Goal: Find specific page/section: Find specific page/section

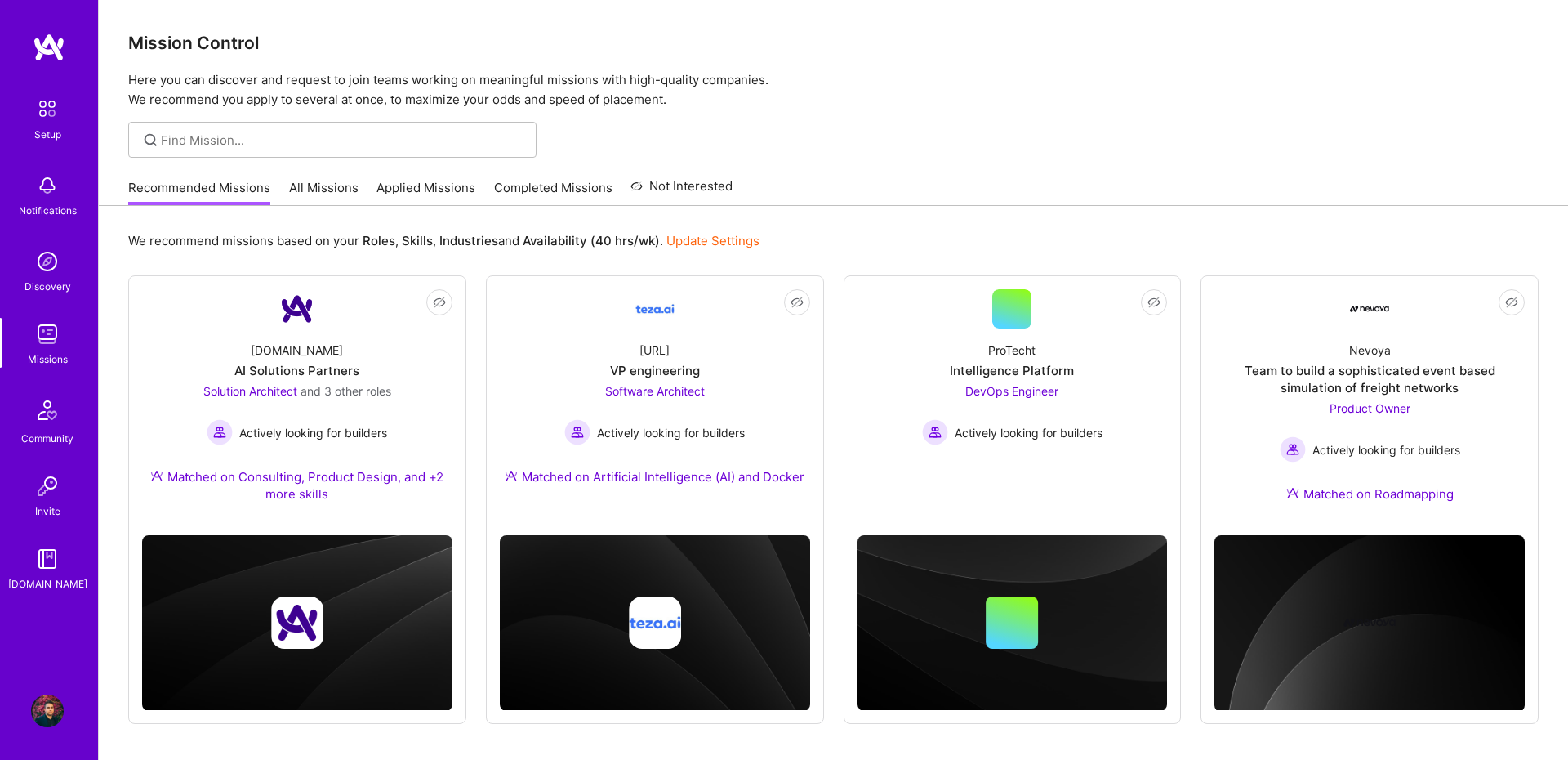
click at [314, 196] on link "All Missions" at bounding box center [323, 192] width 70 height 27
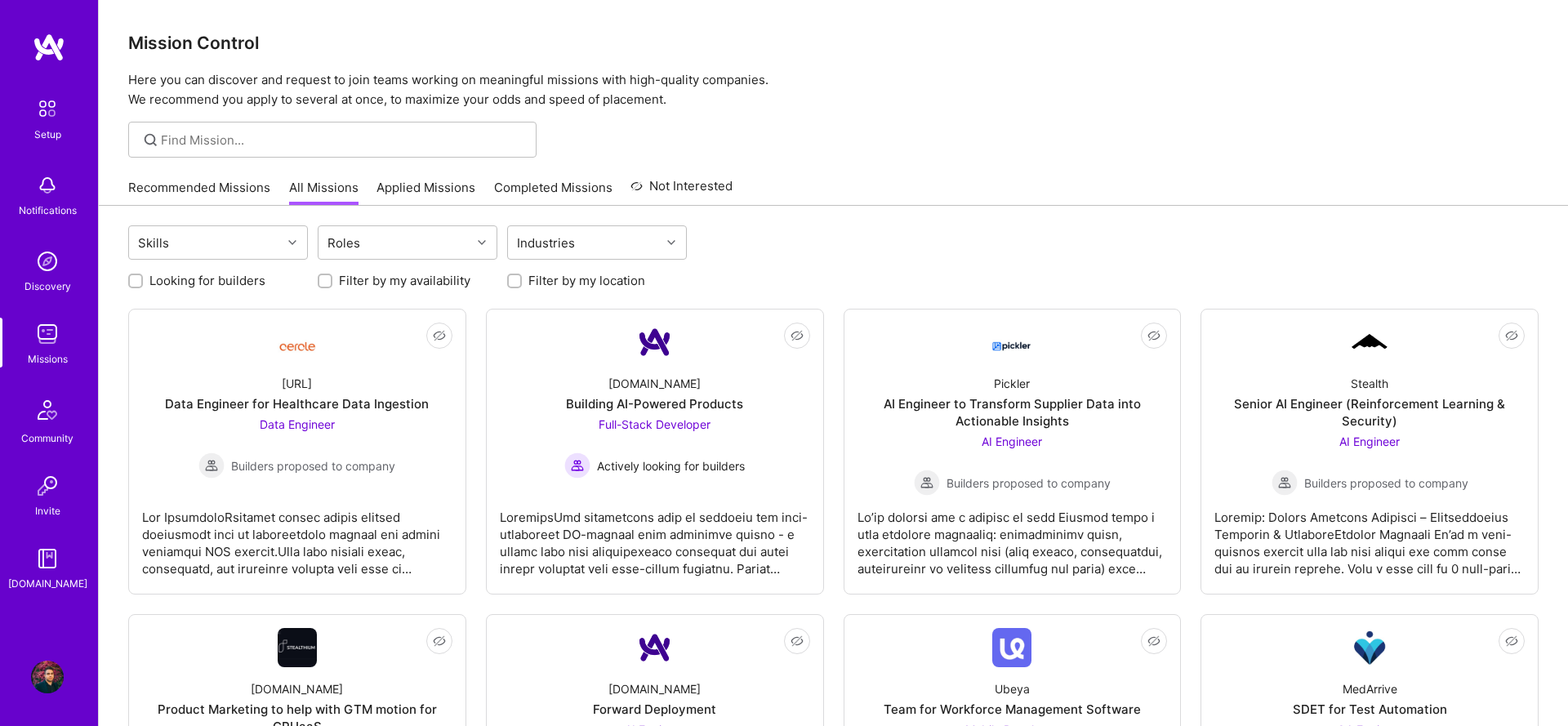
click at [457, 182] on link "Applied Missions" at bounding box center [425, 192] width 98 height 27
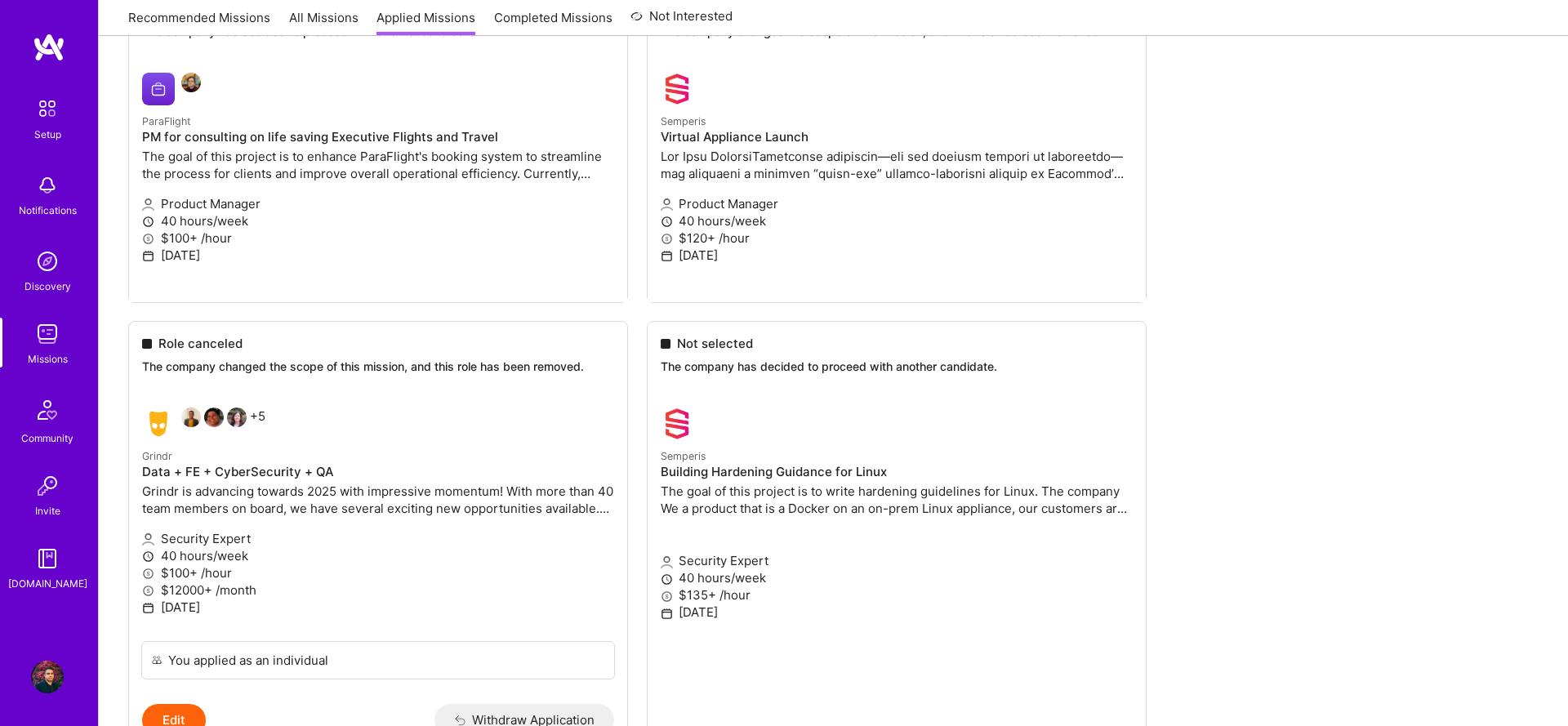
scroll to position [386, 0]
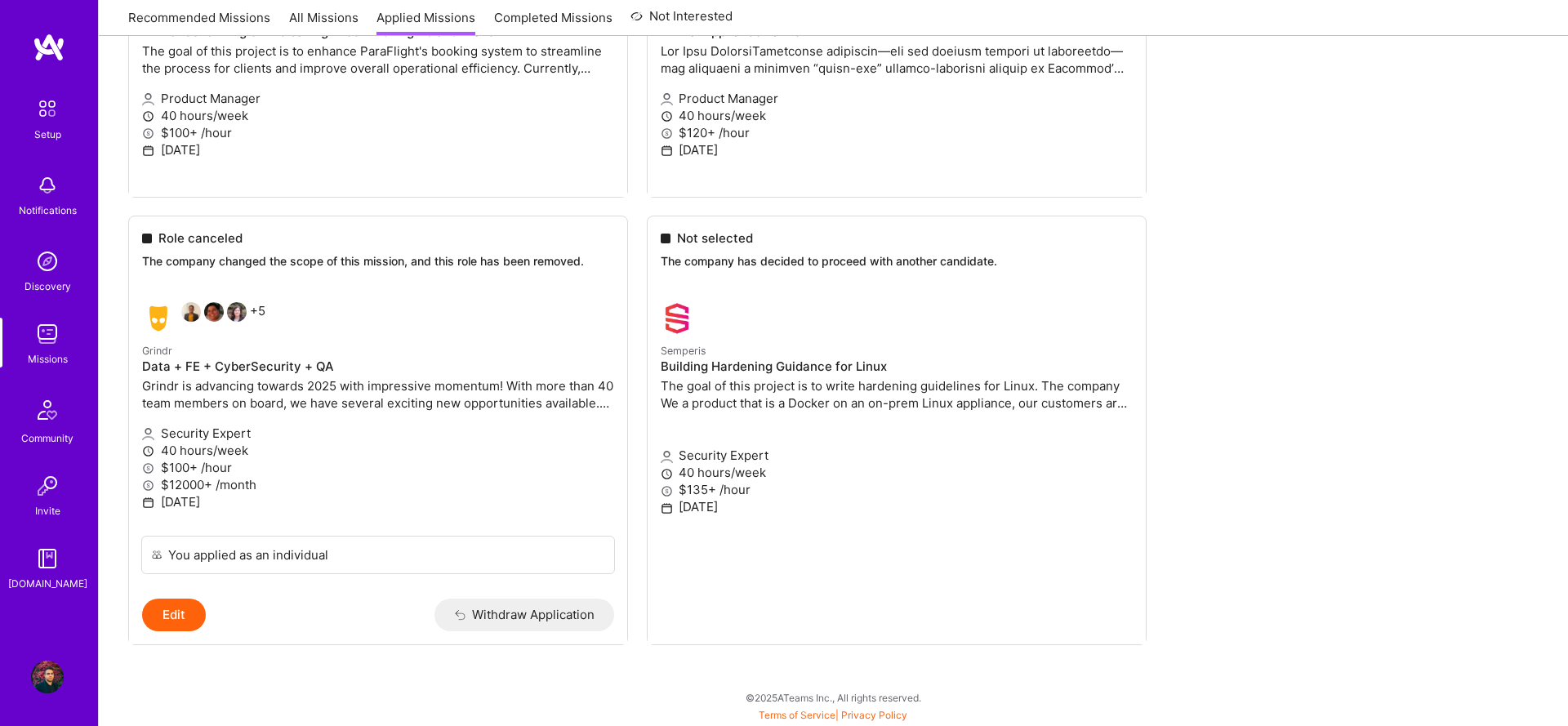
click at [764, 366] on ul "Not selected The company has decided to proceed with another candidate. ParaFli…" at bounding box center [833, 287] width 1411 height 814
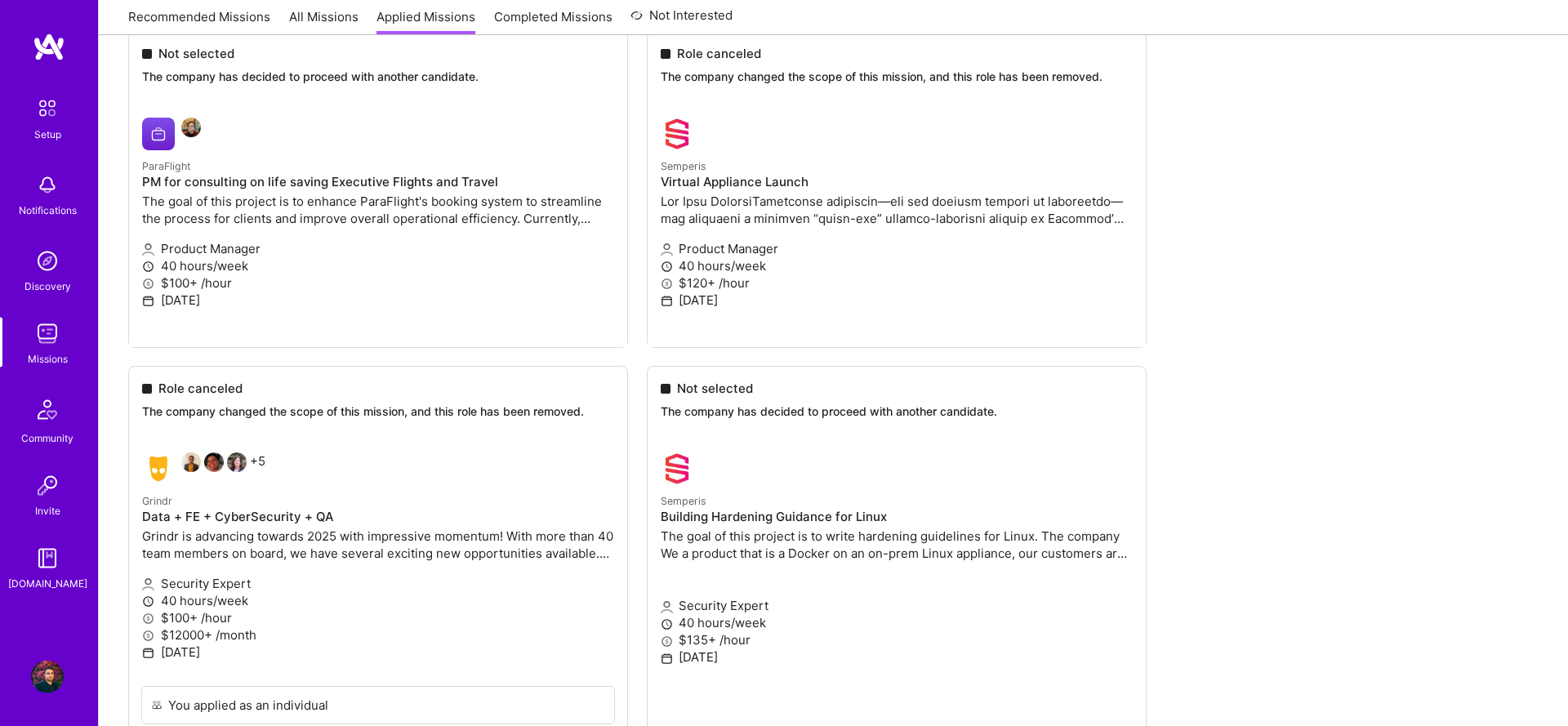
scroll to position [161, 0]
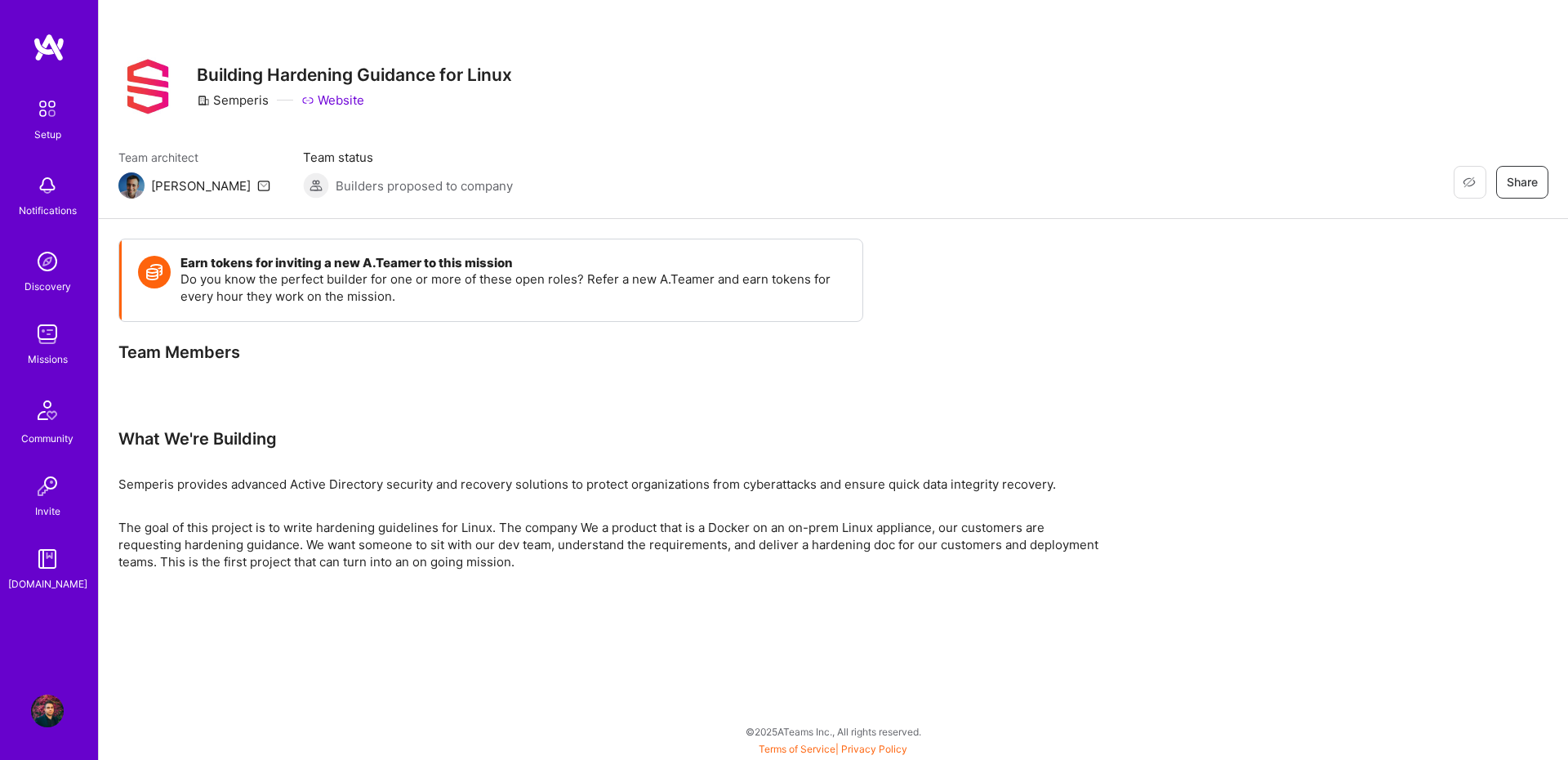
click at [257, 188] on icon at bounding box center [264, 185] width 13 height 13
click at [1211, 181] on div "Restore Not Interested Share" at bounding box center [1365, 182] width 367 height 32
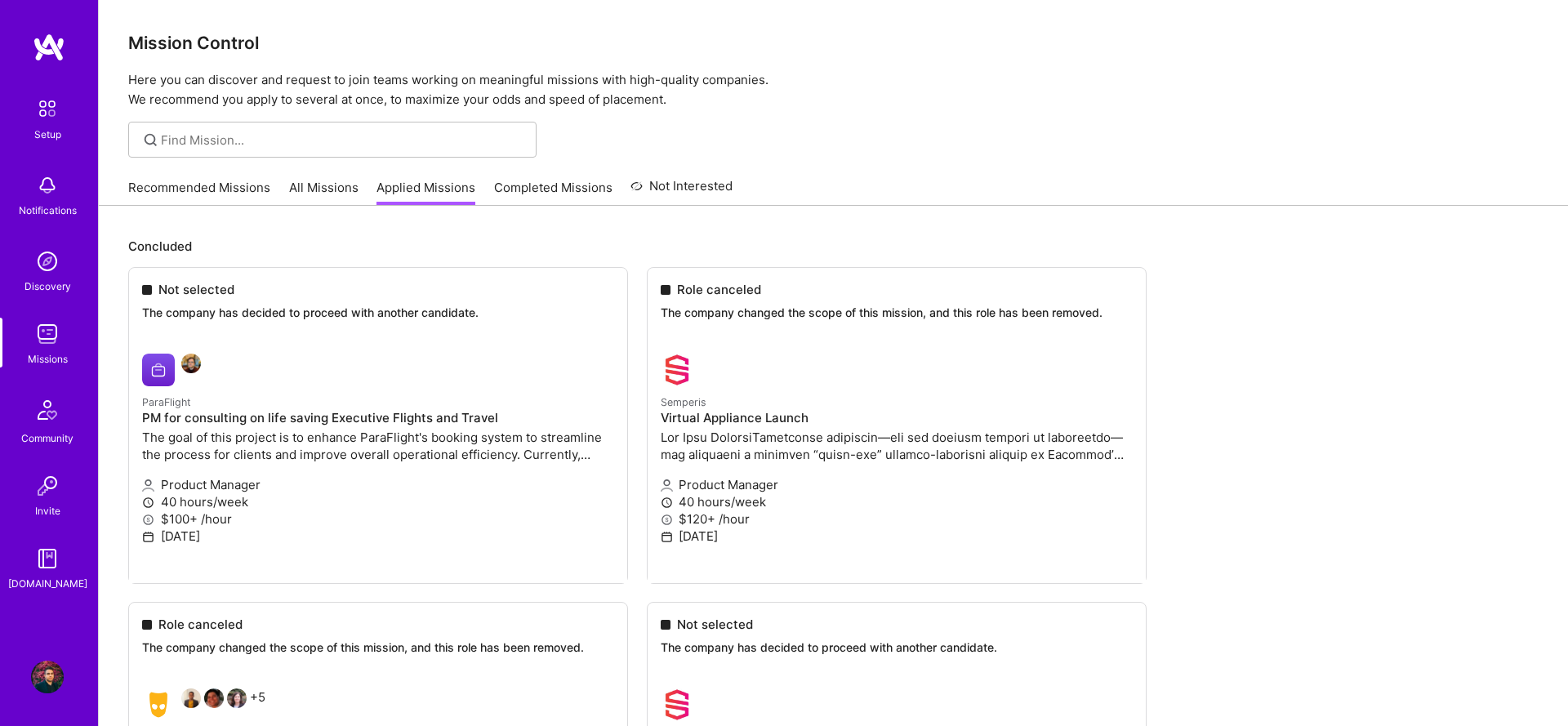
click at [313, 188] on link "All Missions" at bounding box center [323, 192] width 70 height 27
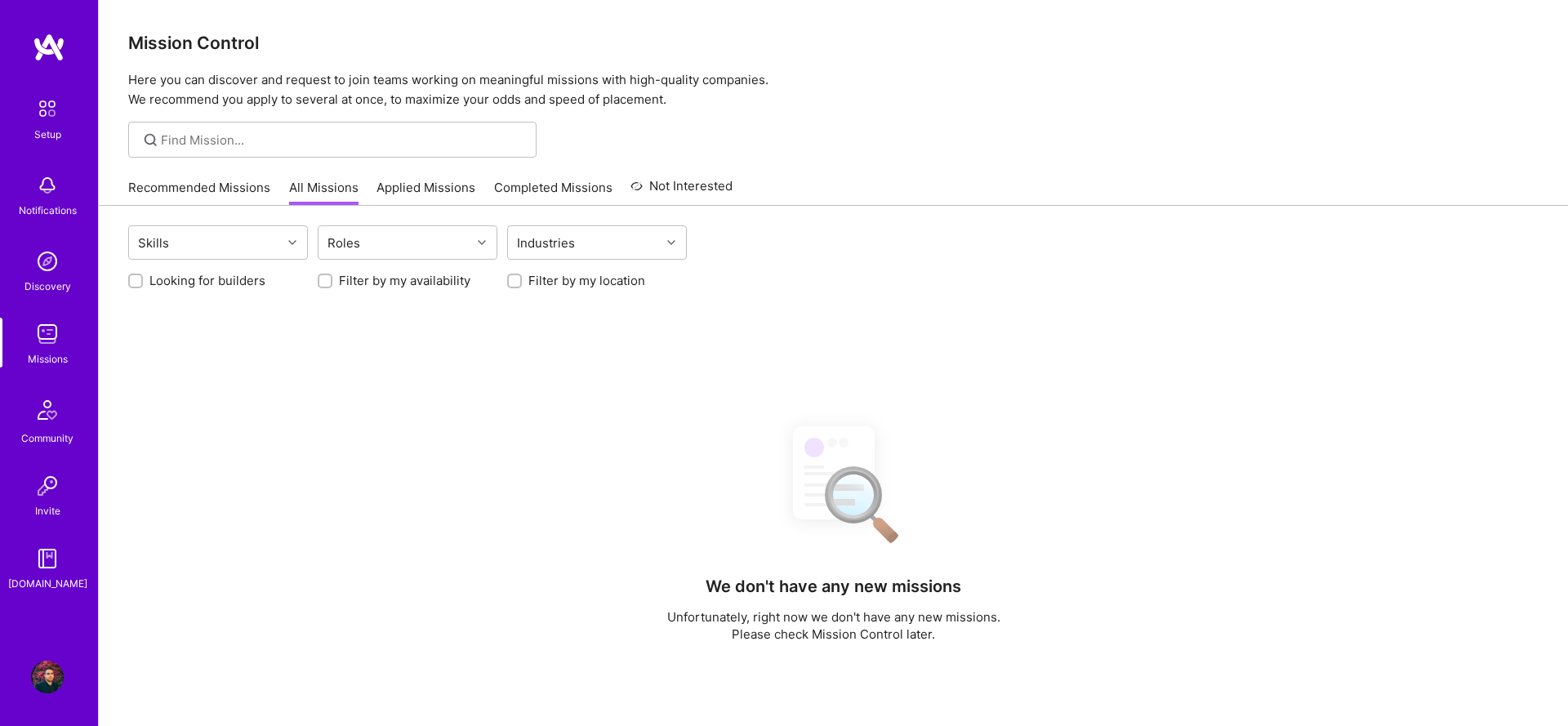
click at [385, 185] on link "Applied Missions" at bounding box center [425, 192] width 98 height 27
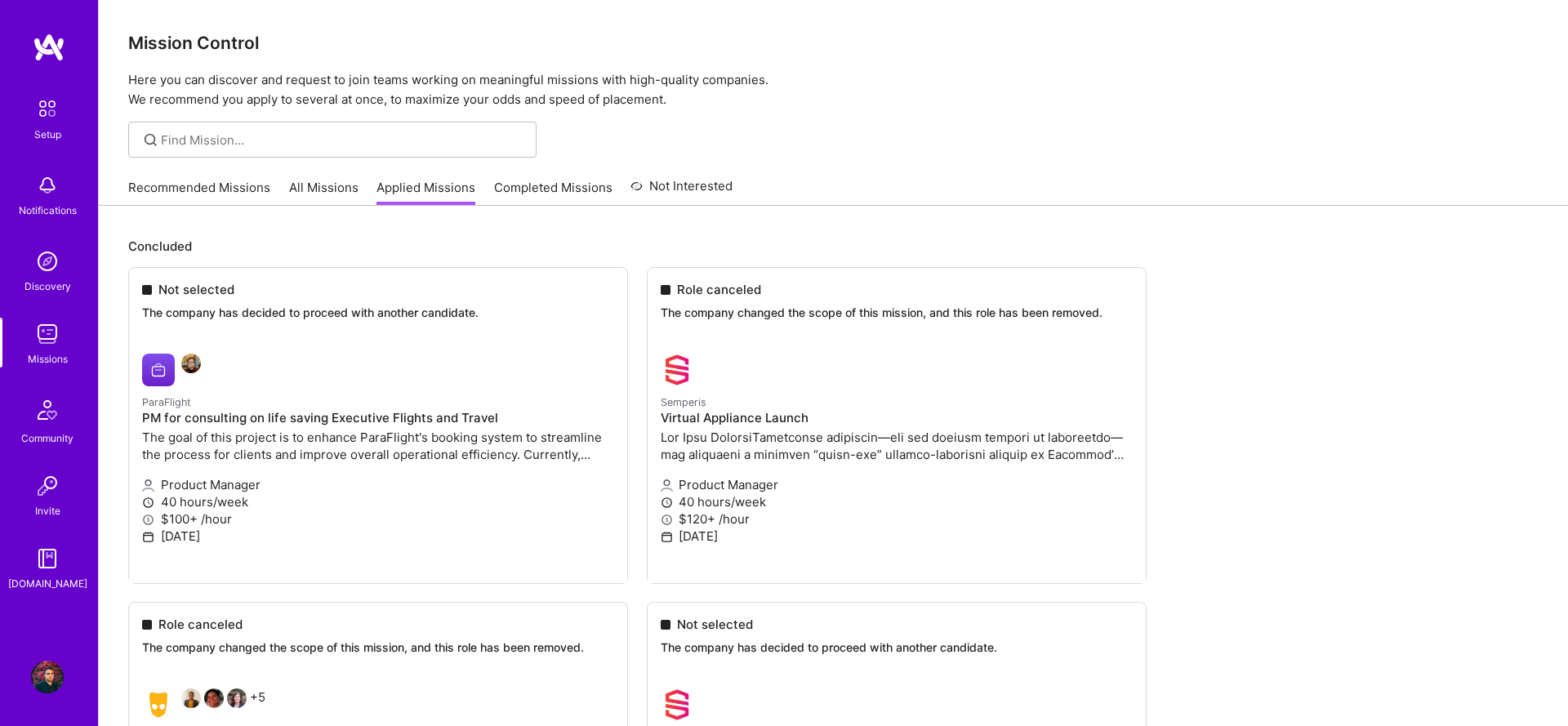
click at [299, 195] on link "All Missions" at bounding box center [323, 192] width 70 height 27
